Goal: Task Accomplishment & Management: Manage account settings

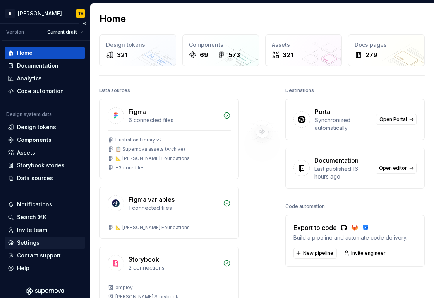
click at [21, 243] on div "Settings" at bounding box center [28, 243] width 22 height 8
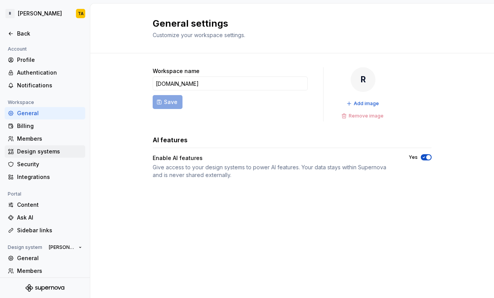
click at [27, 152] on div "Design systems" at bounding box center [49, 152] width 65 height 8
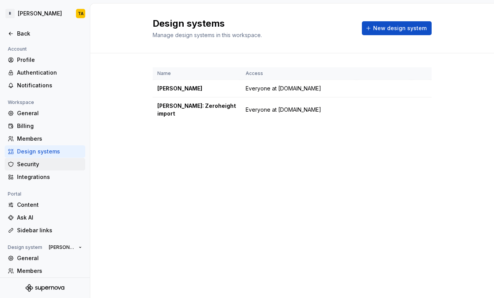
click at [27, 165] on div "Security" at bounding box center [49, 165] width 65 height 8
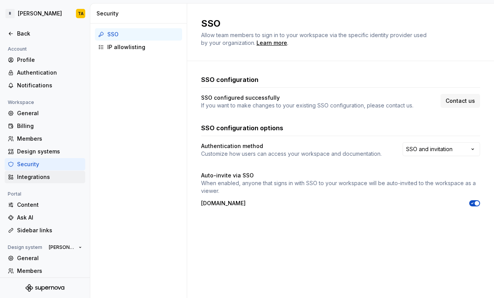
click at [48, 176] on div "Integrations" at bounding box center [49, 177] width 65 height 8
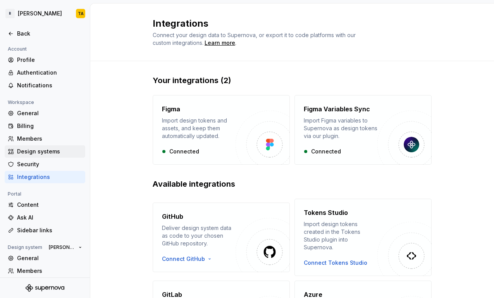
click at [33, 154] on div "Design systems" at bounding box center [49, 152] width 65 height 8
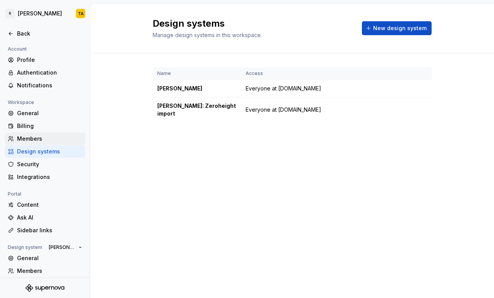
click at [26, 140] on div "Members" at bounding box center [49, 139] width 65 height 8
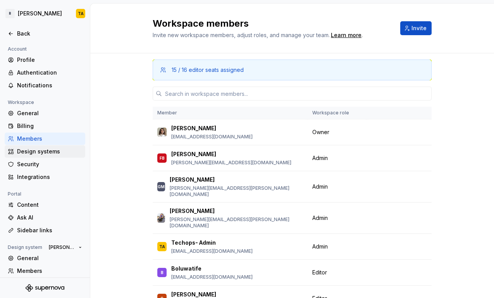
click at [29, 149] on div "Design systems" at bounding box center [49, 152] width 65 height 8
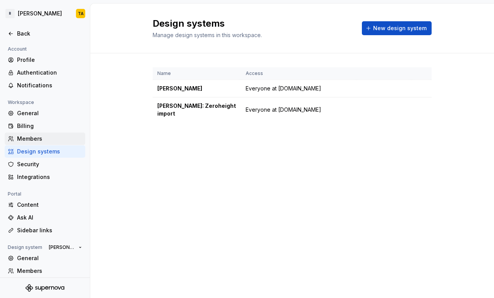
click at [26, 137] on div "Members" at bounding box center [49, 139] width 65 height 8
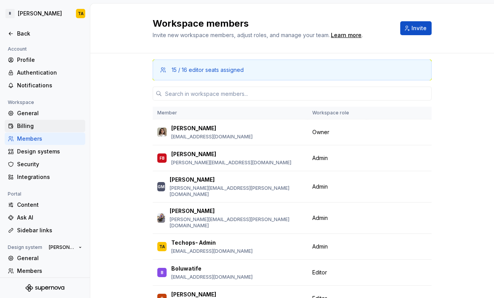
click at [23, 126] on div "Billing" at bounding box center [49, 126] width 65 height 8
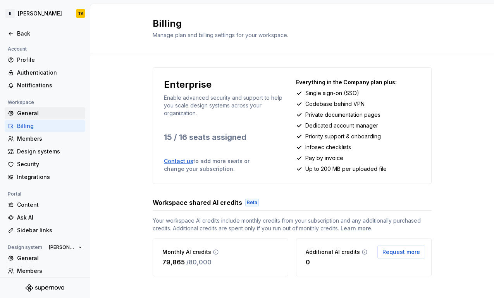
click at [23, 116] on div "General" at bounding box center [49, 114] width 65 height 8
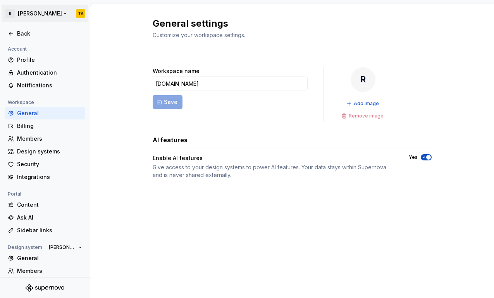
click at [61, 17] on html "R Norma TA Back Account Profile Authentication Notifications Workspace General …" at bounding box center [247, 149] width 494 height 298
click at [185, 70] on html "R Norma TA Back Account Profile Authentication Notifications Workspace General …" at bounding box center [247, 149] width 494 height 298
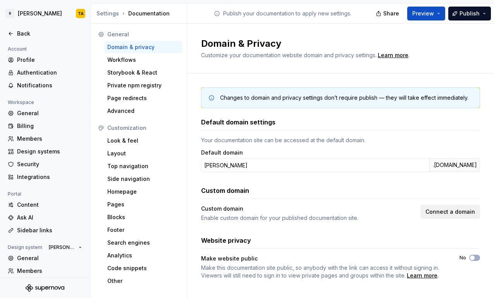
click at [442, 213] on span "Connect a domain" at bounding box center [450, 212] width 50 height 8
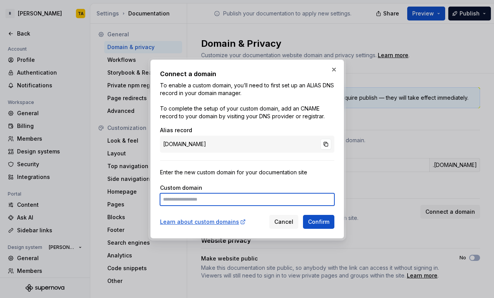
click at [204, 198] on input at bounding box center [247, 200] width 174 height 12
type input "**********"
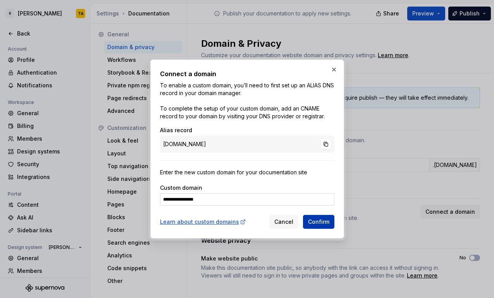
click at [320, 219] on span "Confirm" at bounding box center [318, 222] width 21 height 8
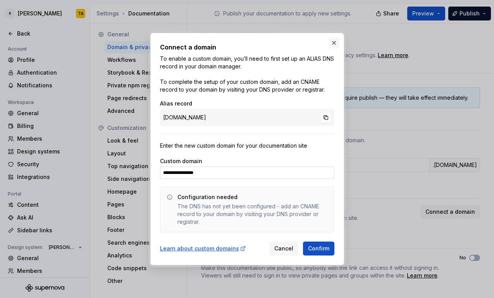
click at [333, 44] on button "button" at bounding box center [333, 43] width 11 height 11
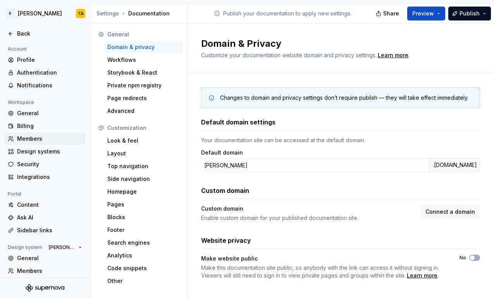
click at [25, 135] on div "Members" at bounding box center [49, 139] width 65 height 8
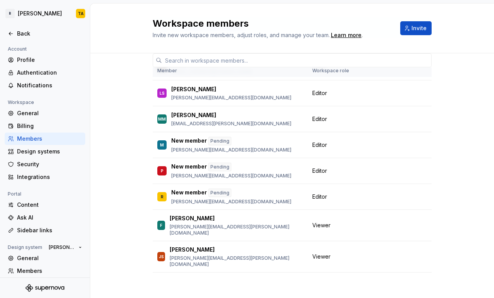
scroll to position [50, 0]
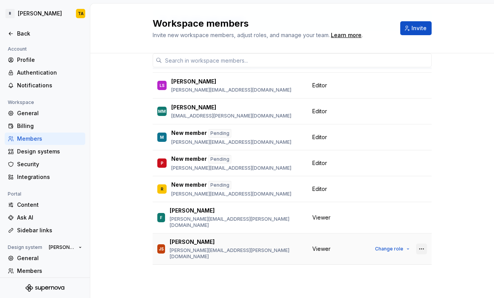
click at [416, 244] on button "button" at bounding box center [421, 249] width 11 height 11
click at [363, 243] on div "Remove from workspace" at bounding box center [365, 246] width 67 height 8
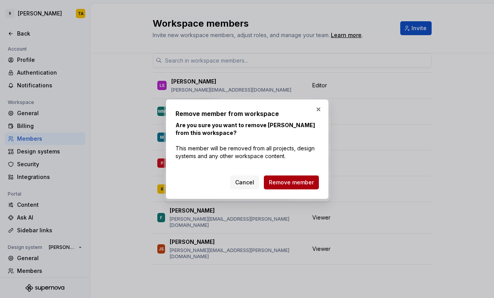
click at [287, 179] on span "Remove member" at bounding box center [291, 183] width 45 height 8
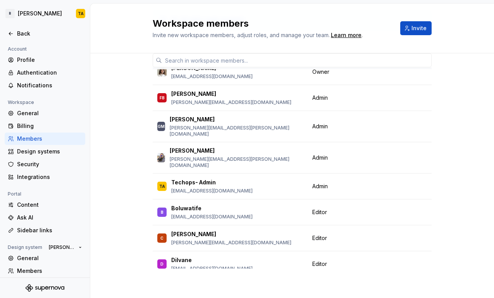
scroll to position [0, 0]
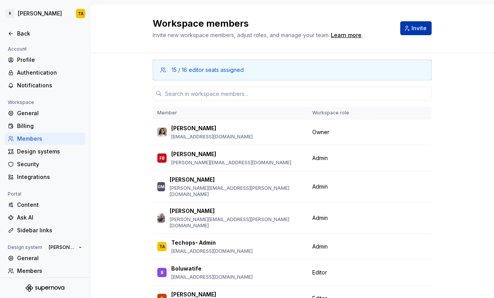
click at [413, 30] on span "Invite" at bounding box center [418, 28] width 15 height 8
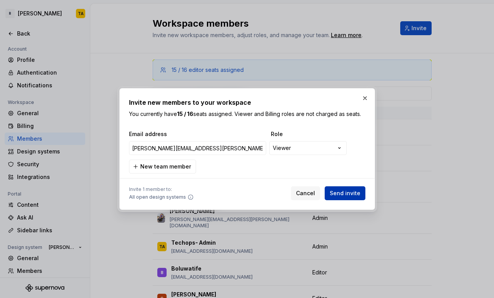
type input "james.smyth@remote.com"
click at [341, 191] on span "Send invite" at bounding box center [344, 194] width 31 height 8
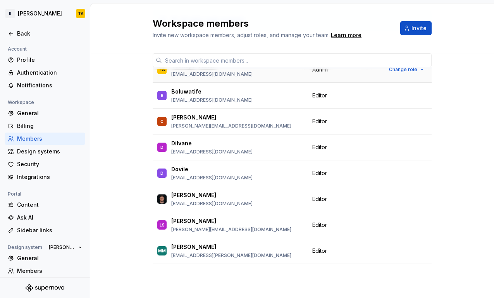
scroll to position [267, 0]
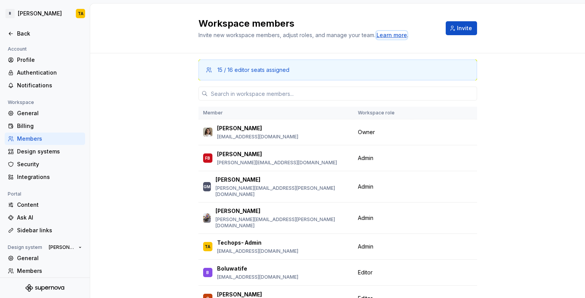
click at [383, 38] on div "Learn more" at bounding box center [392, 35] width 31 height 8
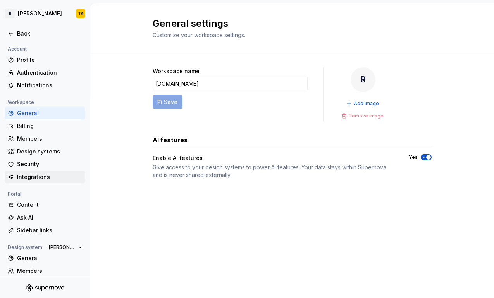
scroll to position [43, 0]
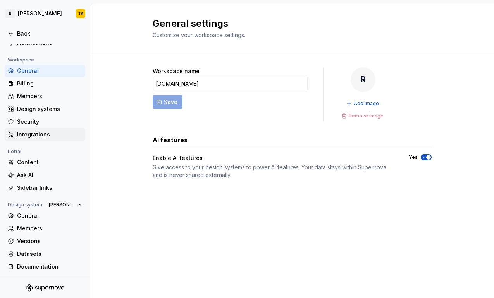
click at [26, 137] on div "Integrations" at bounding box center [49, 135] width 65 height 8
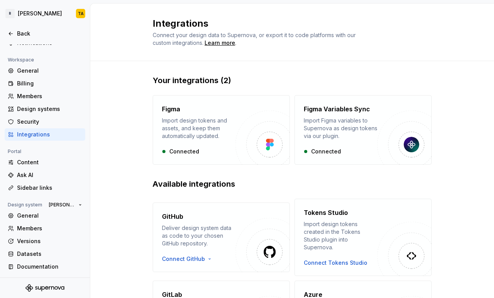
scroll to position [148, 0]
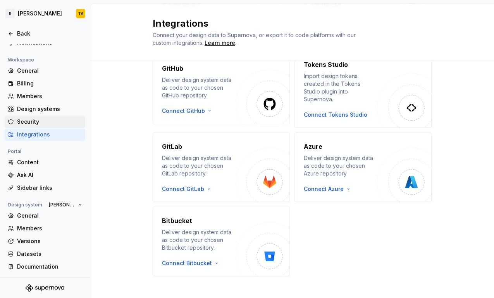
click at [36, 120] on div "Security" at bounding box center [49, 122] width 65 height 8
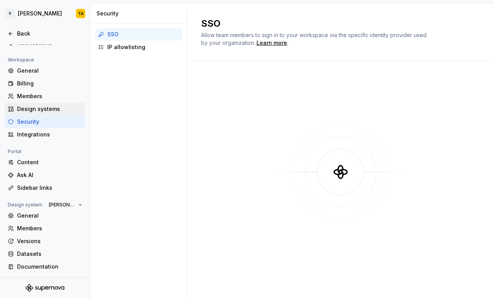
click at [29, 110] on div "Design systems" at bounding box center [49, 109] width 65 height 8
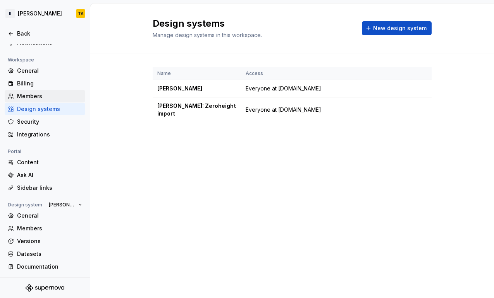
click at [21, 95] on div "Members" at bounding box center [49, 97] width 65 height 8
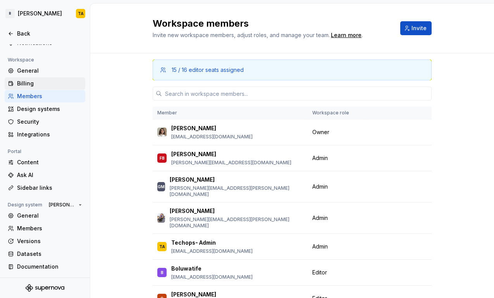
click at [19, 87] on div "Billing" at bounding box center [45, 83] width 81 height 12
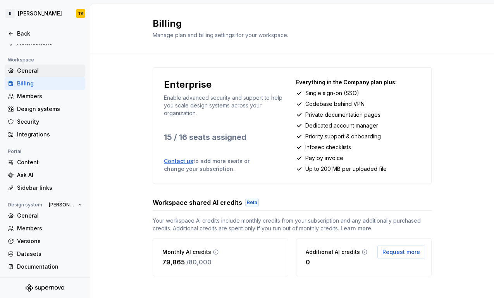
click at [19, 69] on div "General" at bounding box center [49, 71] width 65 height 8
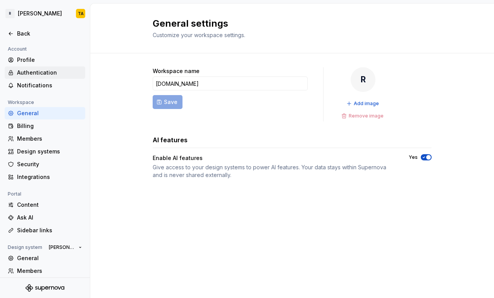
click at [26, 69] on div "Authentication" at bounding box center [49, 73] width 65 height 8
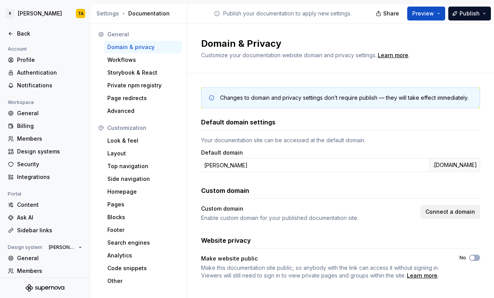
click at [434, 212] on span "Connect a domain" at bounding box center [450, 212] width 50 height 8
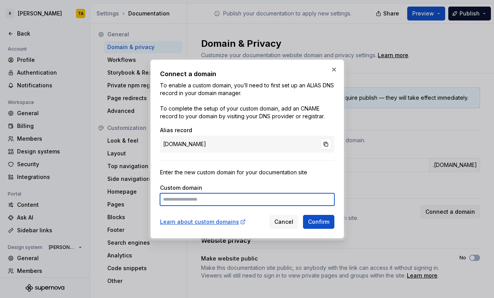
click at [207, 199] on input at bounding box center [247, 200] width 174 height 12
type input "**********"
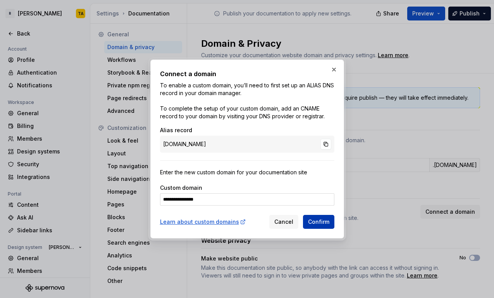
click at [314, 223] on span "Confirm" at bounding box center [318, 222] width 21 height 8
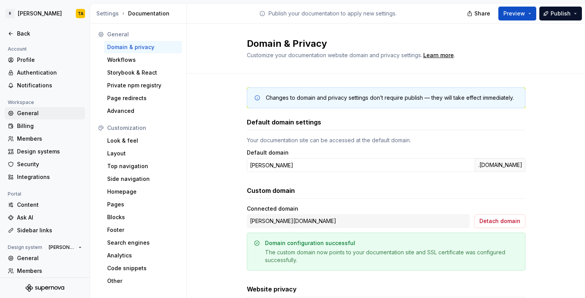
click at [34, 111] on div "General" at bounding box center [49, 114] width 65 height 8
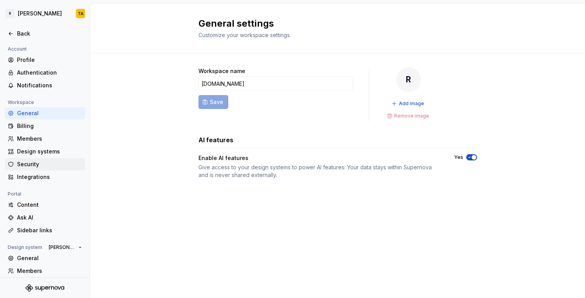
click at [35, 165] on div "Security" at bounding box center [49, 165] width 65 height 8
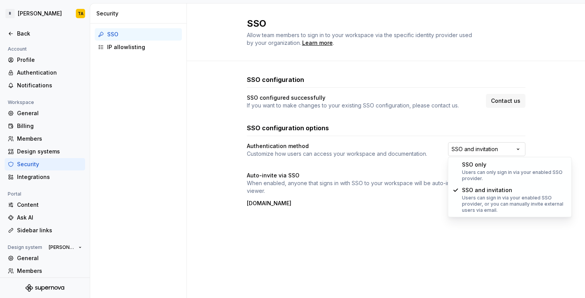
click at [482, 147] on html "R [PERSON_NAME] TA Back Account Profile Authentication Notifications Workspace …" at bounding box center [292, 149] width 585 height 298
click at [408, 188] on html "R [PERSON_NAME] TA Back Account Profile Authentication Notifications Workspace …" at bounding box center [292, 149] width 585 height 298
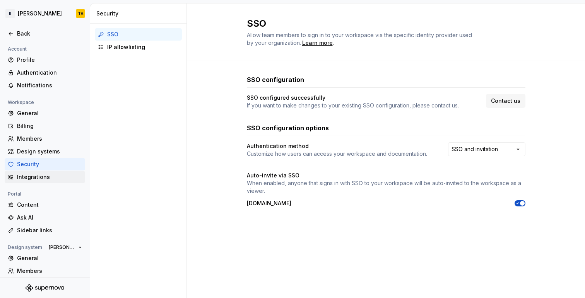
scroll to position [43, 0]
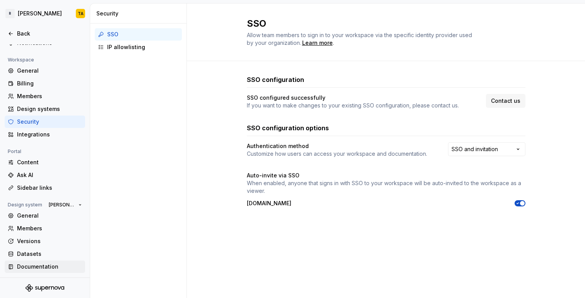
click at [51, 262] on div "Documentation" at bounding box center [45, 267] width 81 height 12
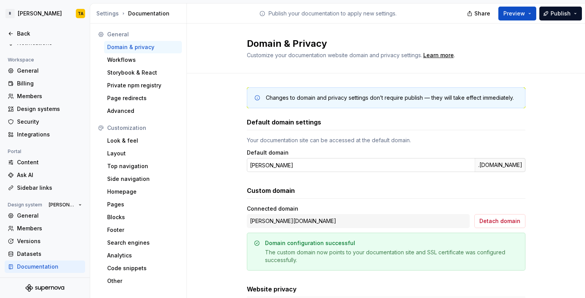
click at [483, 166] on div ".[DOMAIN_NAME]" at bounding box center [500, 165] width 51 height 14
click at [493, 12] on button "Publish" at bounding box center [561, 14] width 43 height 14
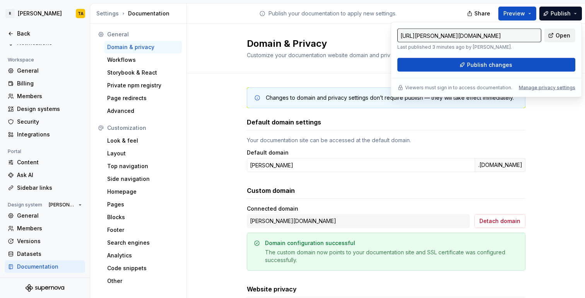
click at [493, 34] on span "Open" at bounding box center [563, 36] width 15 height 8
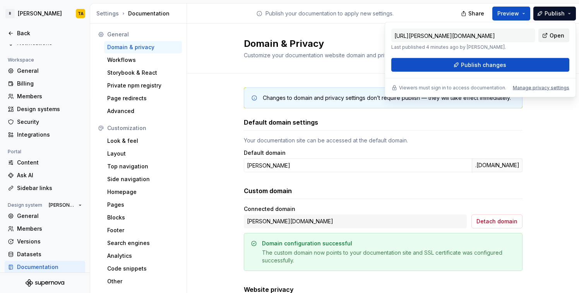
click at [493, 39] on span "Open" at bounding box center [557, 36] width 15 height 8
